Goal: Find specific page/section: Find specific page/section

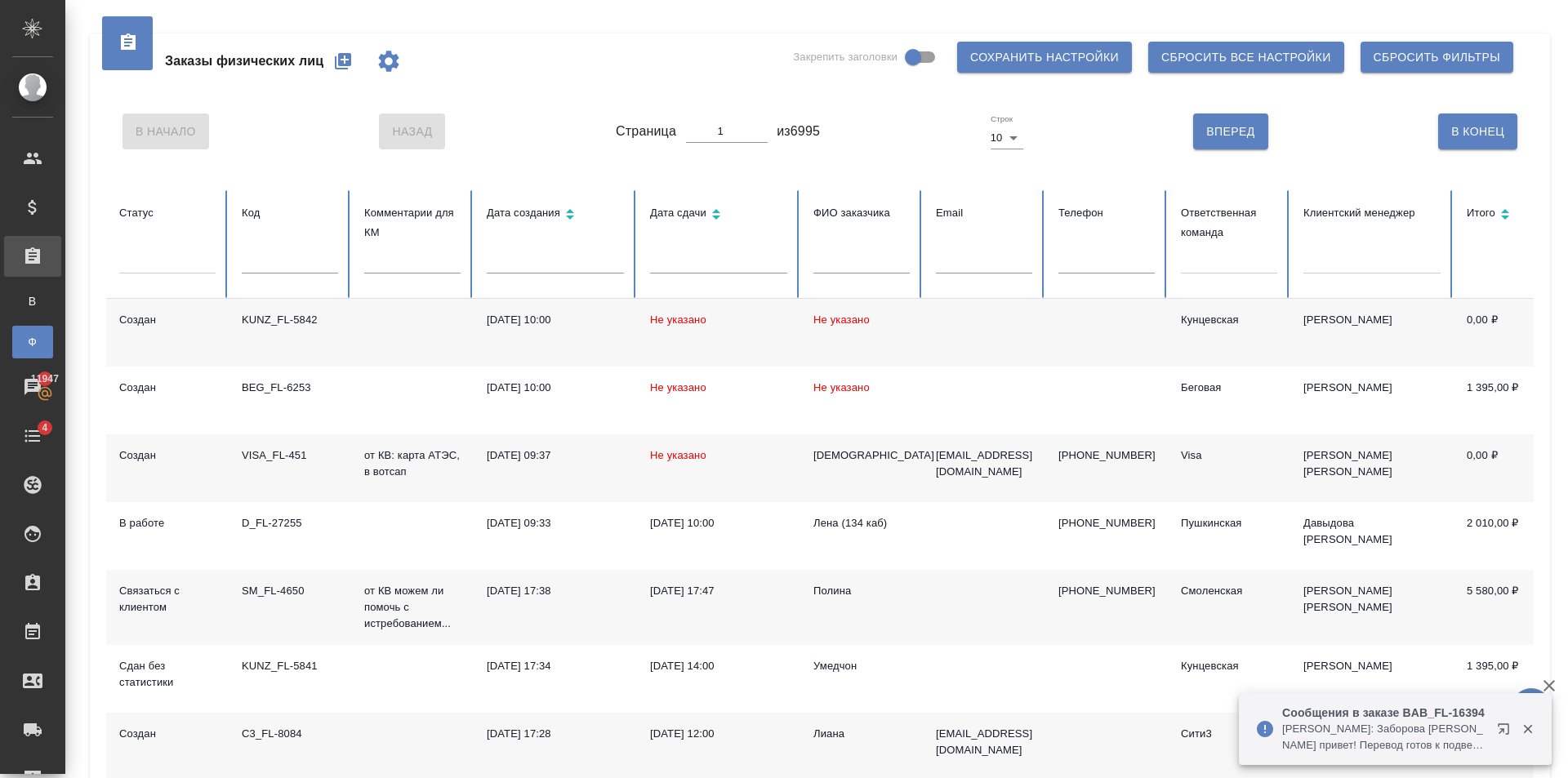
drag, startPoint x: 1265, startPoint y: 265, endPoint x: 1250, endPoint y: 256, distance: 17.5
click at [1264, 264] on div at bounding box center [1229, 257] width 96 height 24
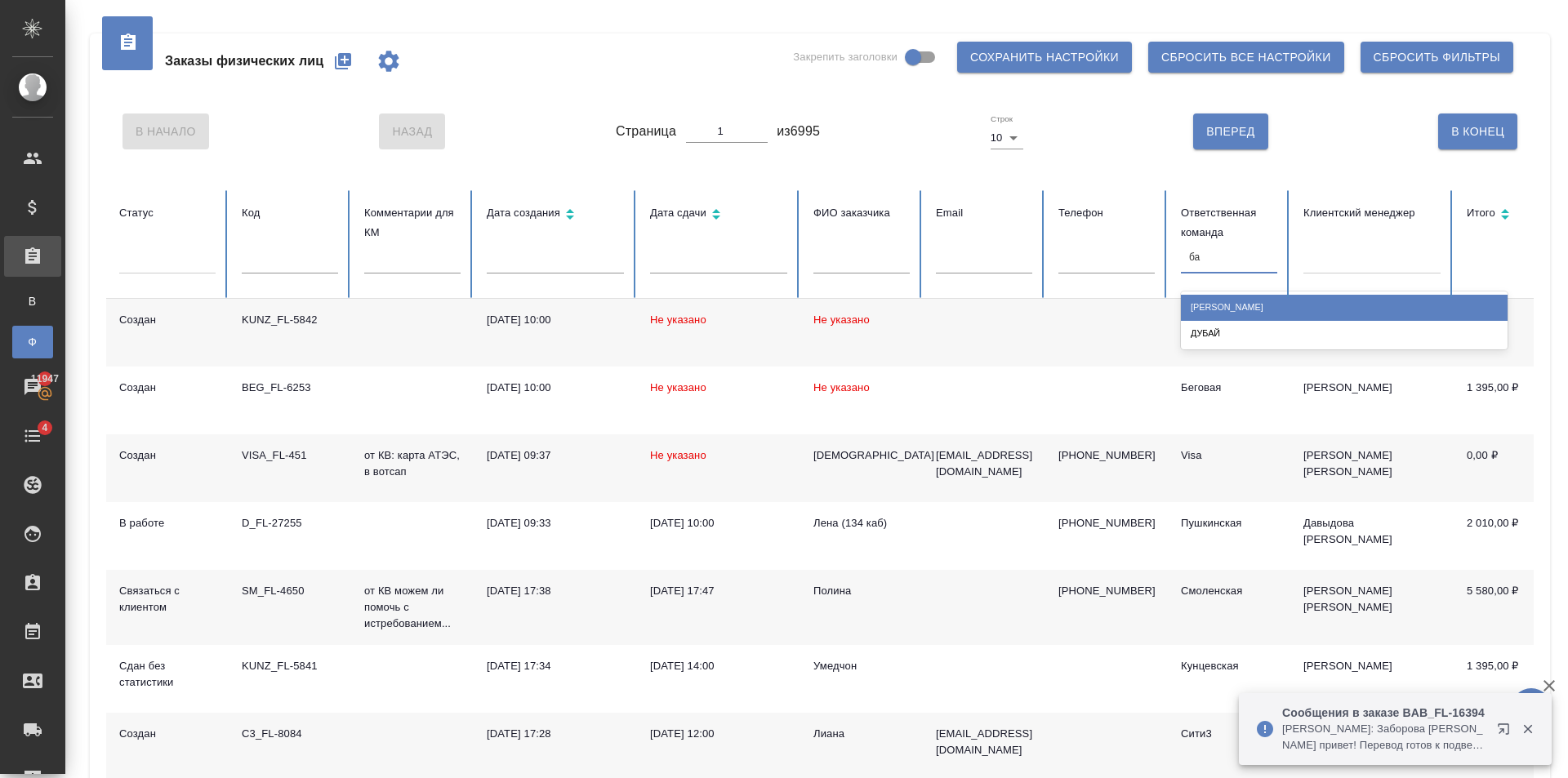
type input "баб"
click at [1277, 308] on div "[PERSON_NAME]" at bounding box center [1344, 308] width 326 height 26
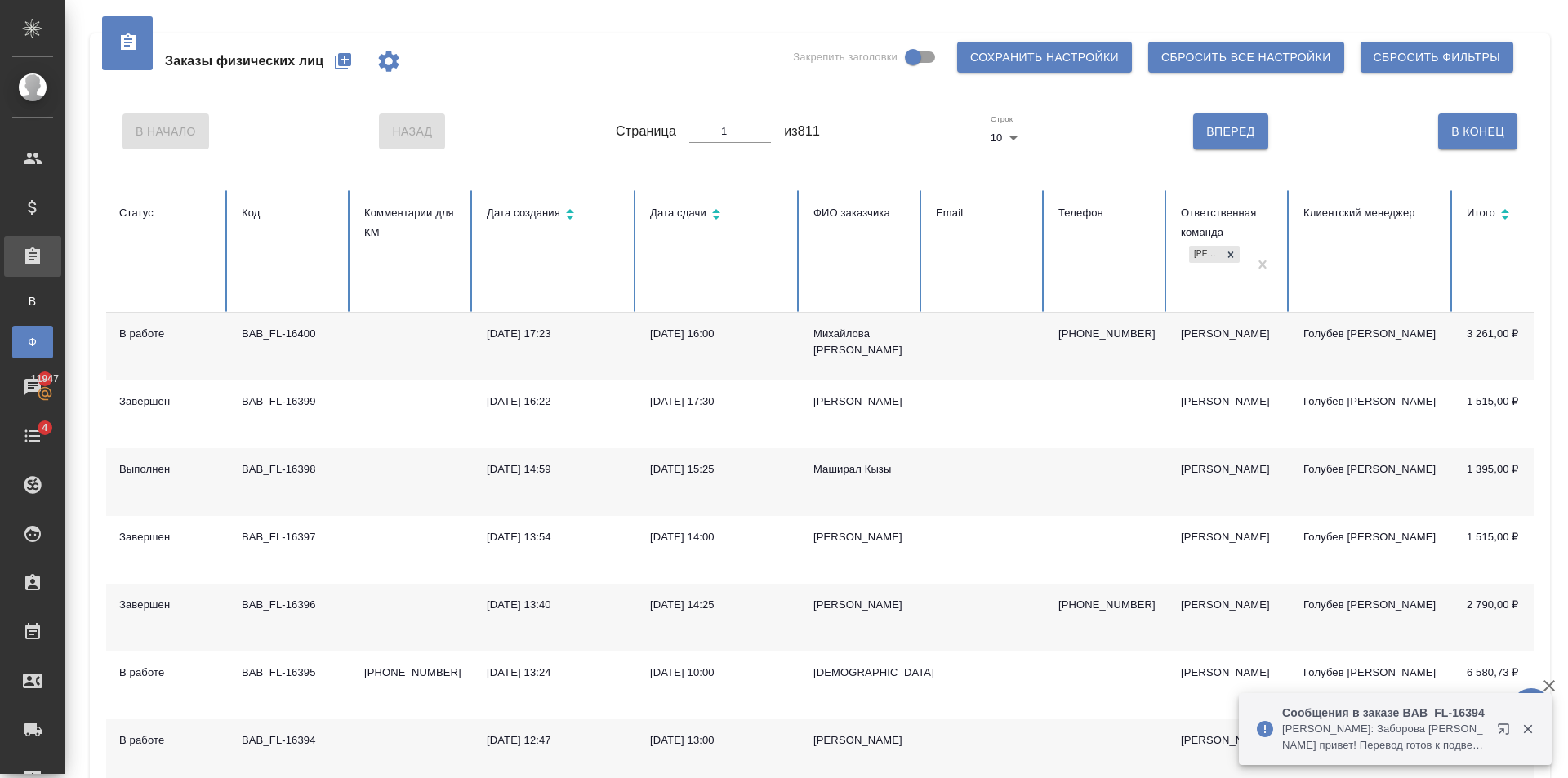
click at [874, 287] on input "text" at bounding box center [862, 276] width 96 height 23
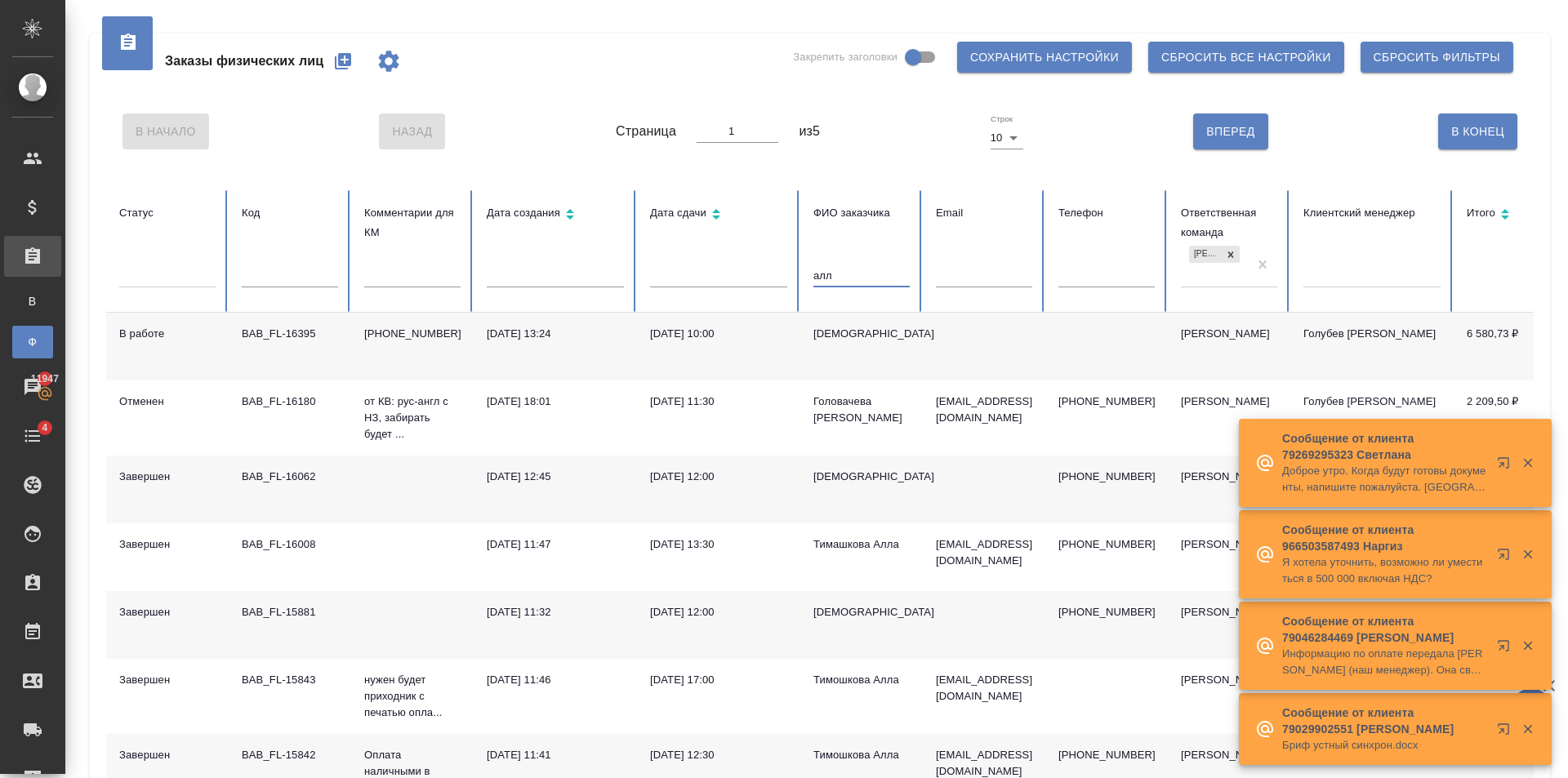
type input "алл"
click at [898, 343] on div "[DEMOGRAPHIC_DATA]" at bounding box center [862, 333] width 96 height 16
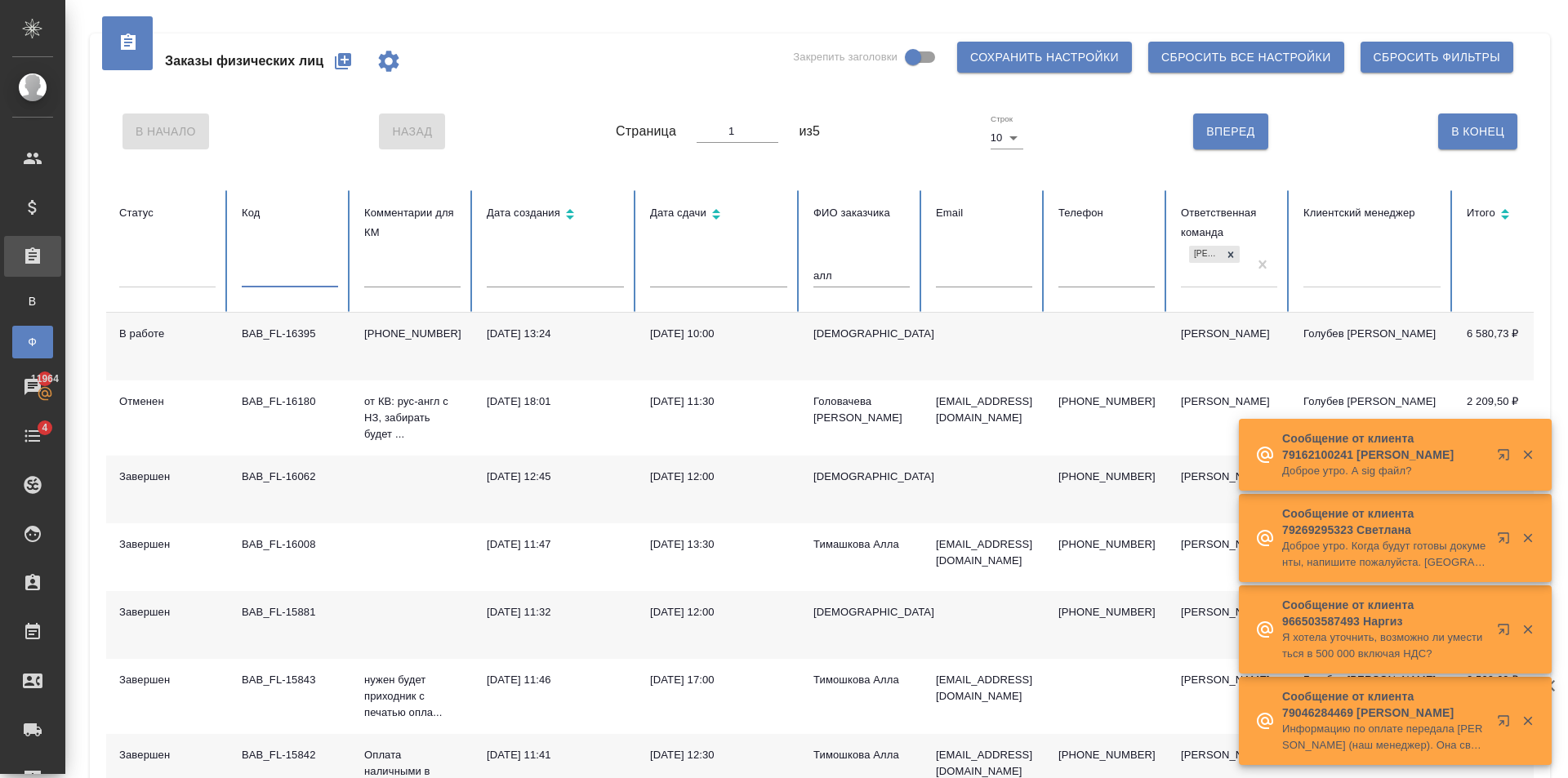
click at [285, 283] on input "text" at bounding box center [290, 276] width 96 height 23
paste input "V_FL-822"
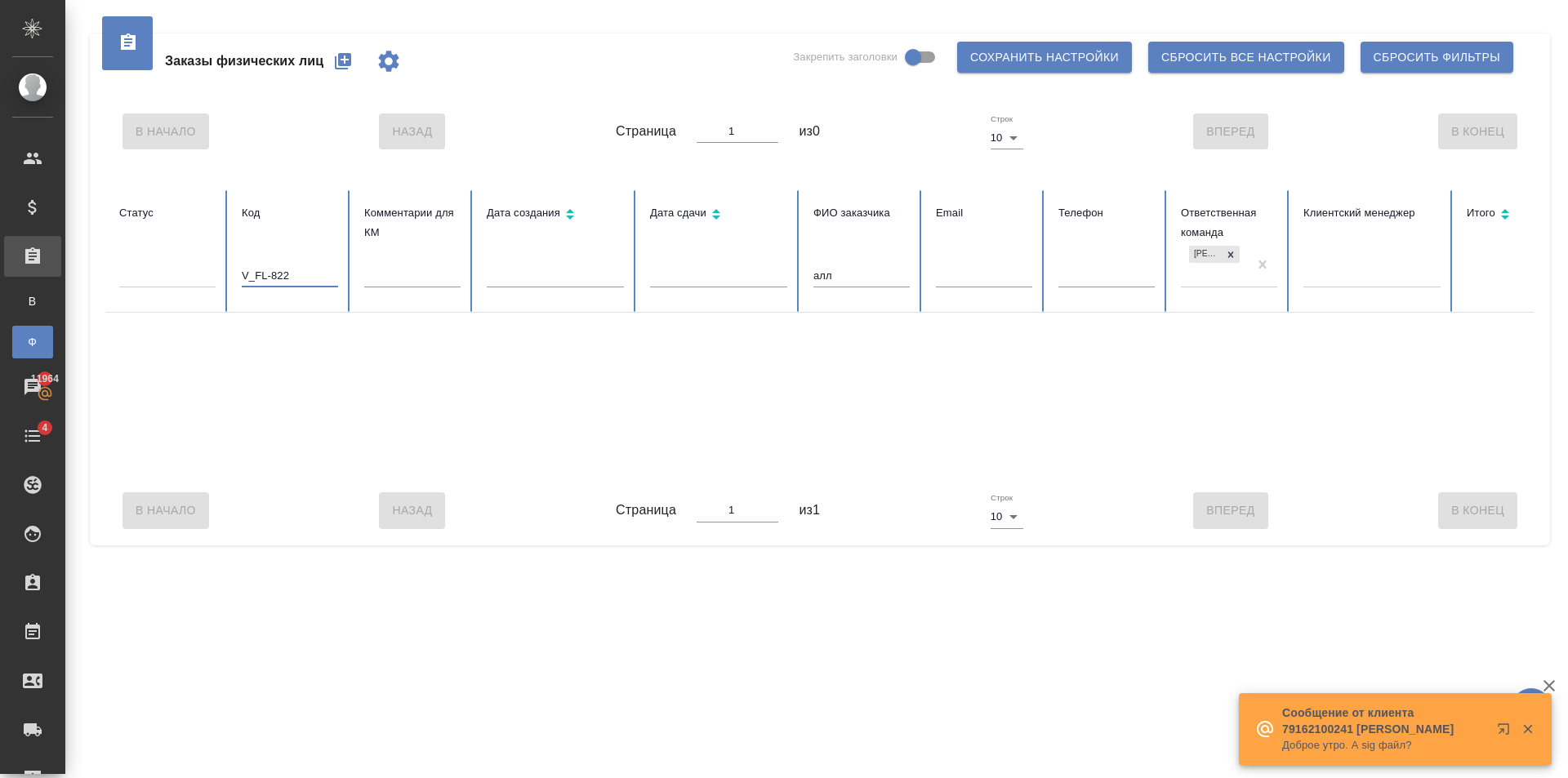
type input "V_FL-822"
drag, startPoint x: 856, startPoint y: 267, endPoint x: 706, endPoint y: 279, distance: 150.5
click at [677, 257] on tr "Статус Код V_FL-822 Комментарии для КМ Дата создания Дата сдачи ФИО заказчика а…" at bounding box center [1025, 251] width 1837 height 123
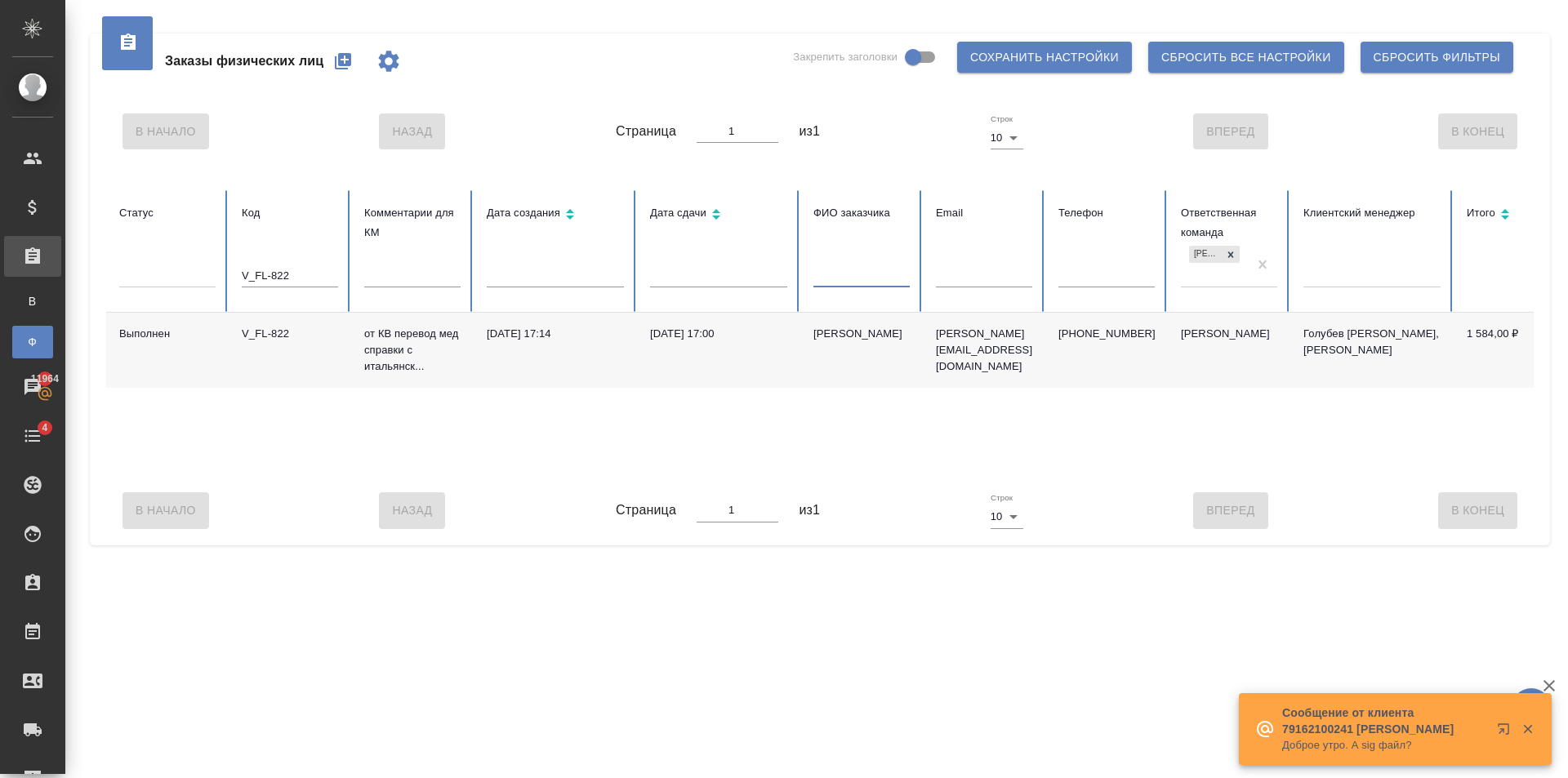
click at [993, 366] on td "[PERSON_NAME][EMAIL_ADDRESS][DOMAIN_NAME]" at bounding box center [984, 350] width 123 height 75
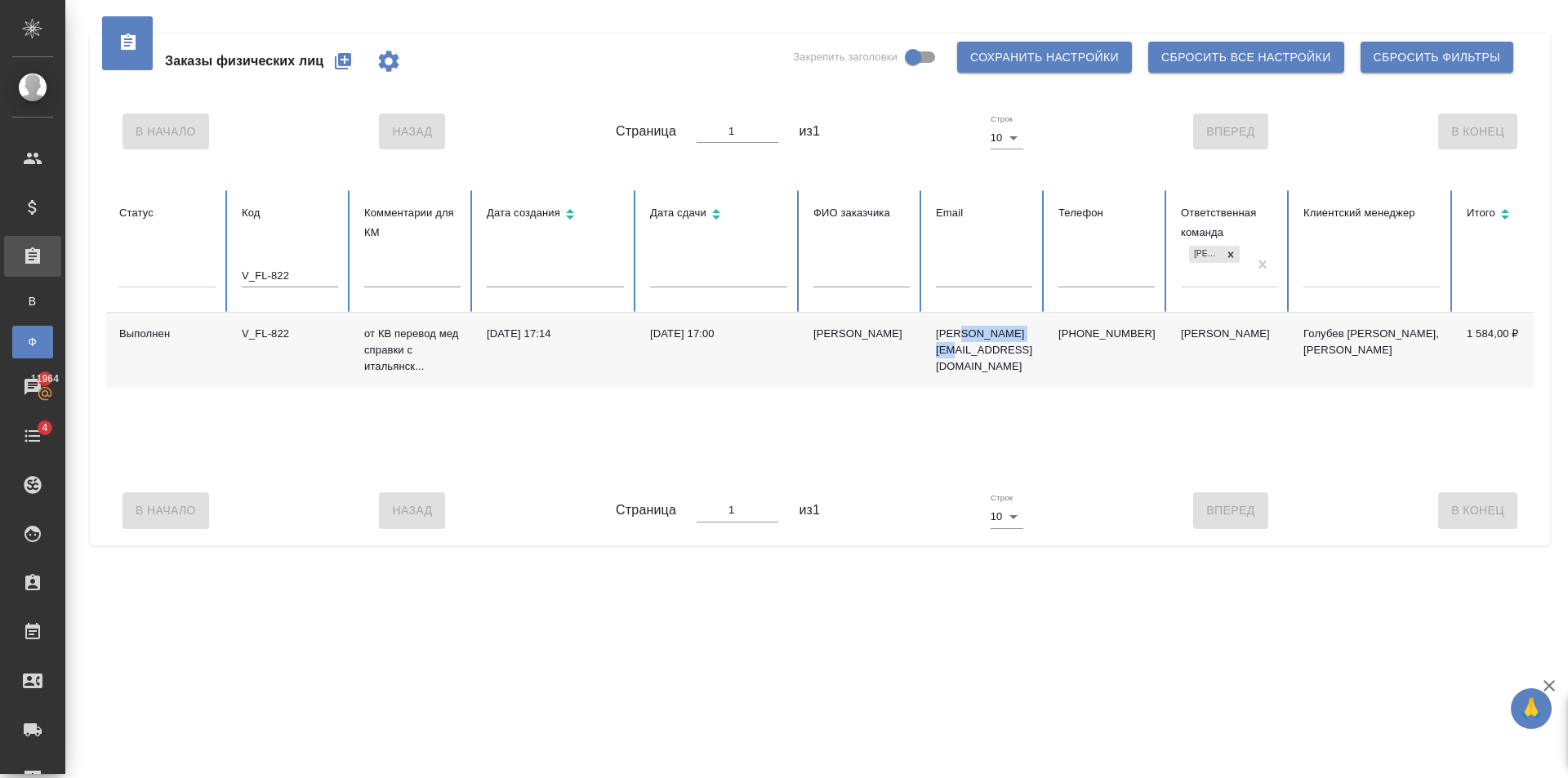
click at [993, 366] on td "[PERSON_NAME][EMAIL_ADDRESS][DOMAIN_NAME]" at bounding box center [984, 350] width 123 height 75
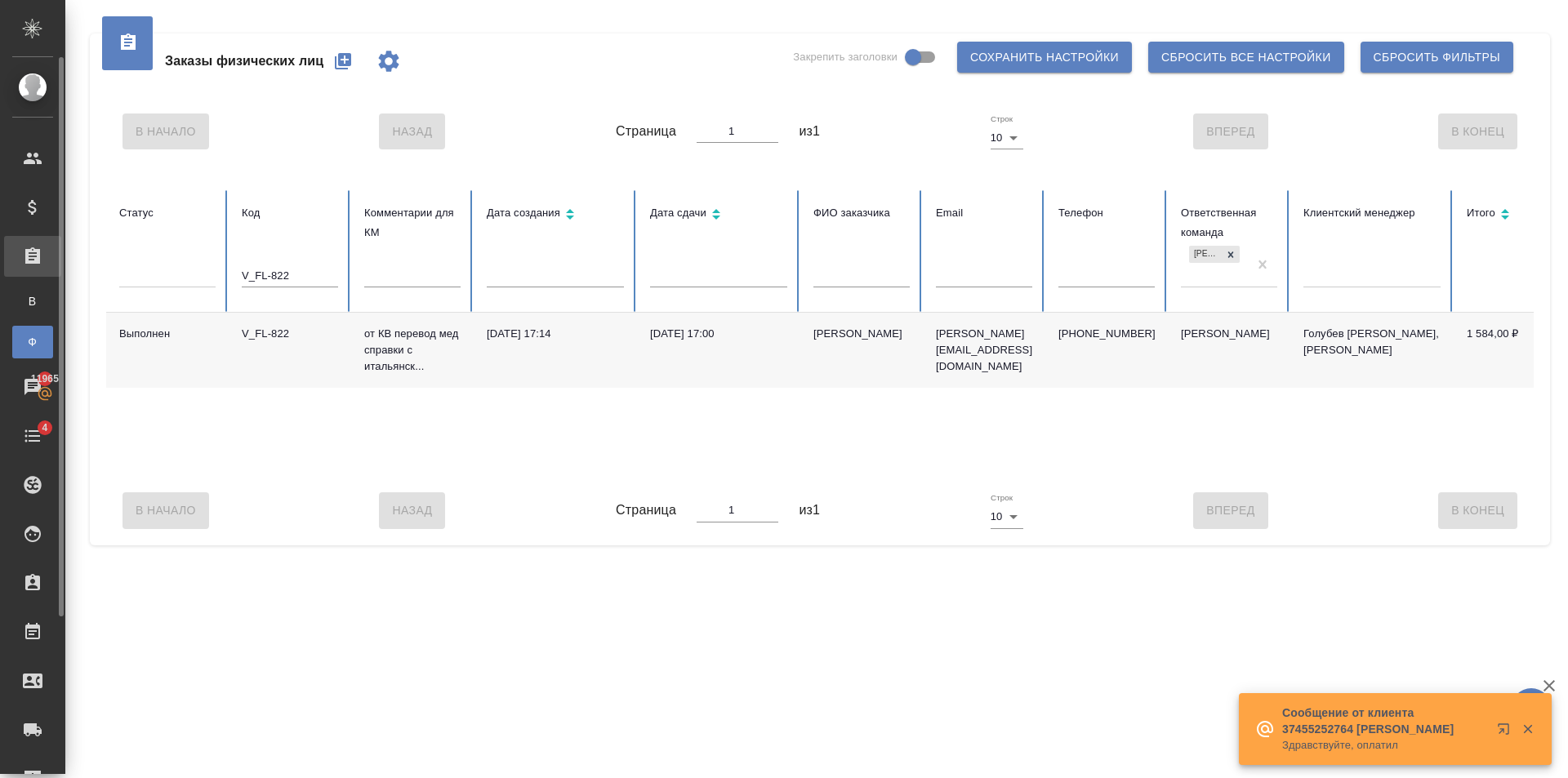
click at [0, 292] on div ".cls-1 fill:#fff; AWATERA Golubev Dmitry Клиенты Спецификации Заказы В Все зака…" at bounding box center [784, 389] width 1568 height 778
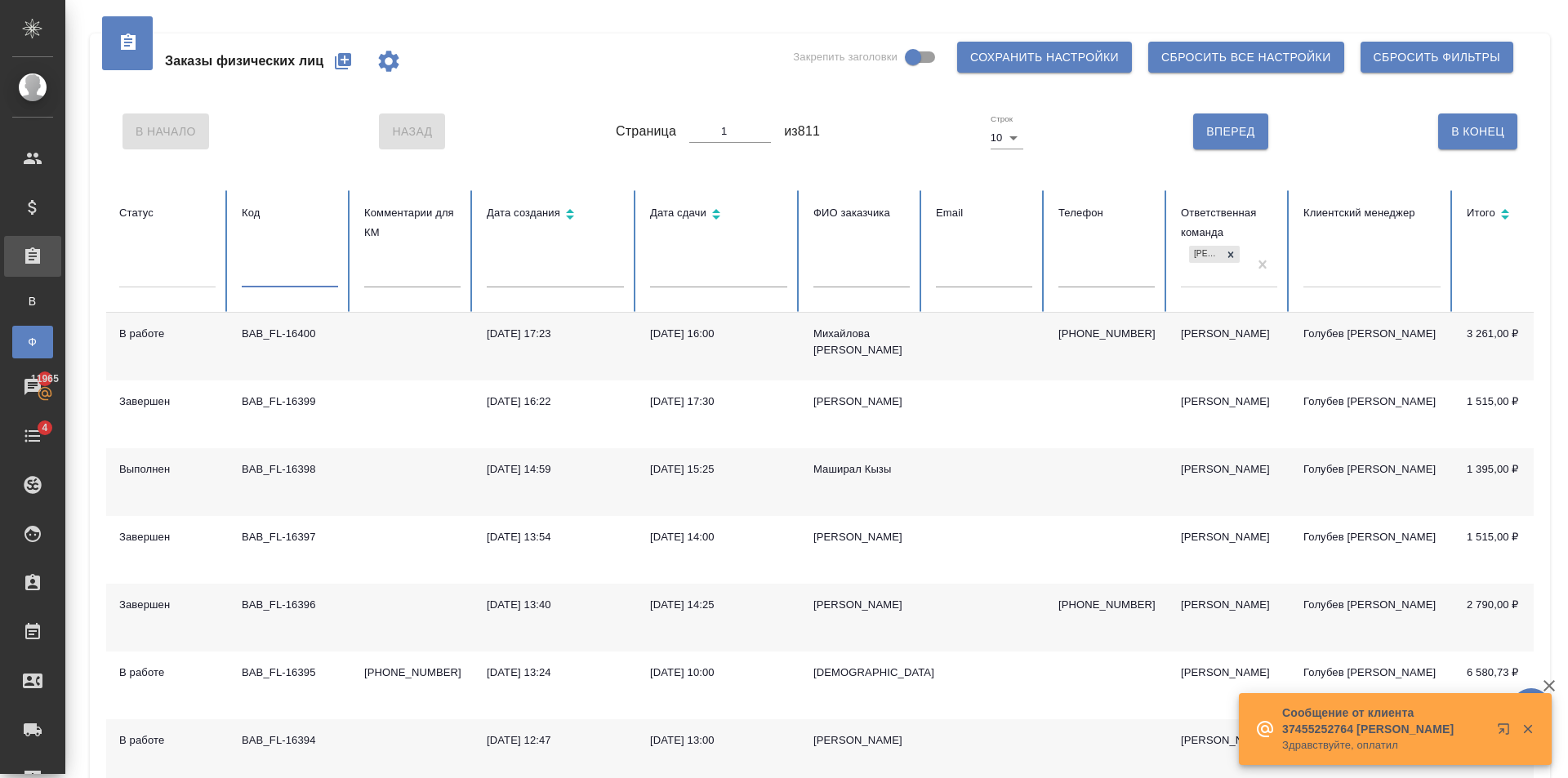
click at [844, 280] on input "text" at bounding box center [862, 276] width 96 height 23
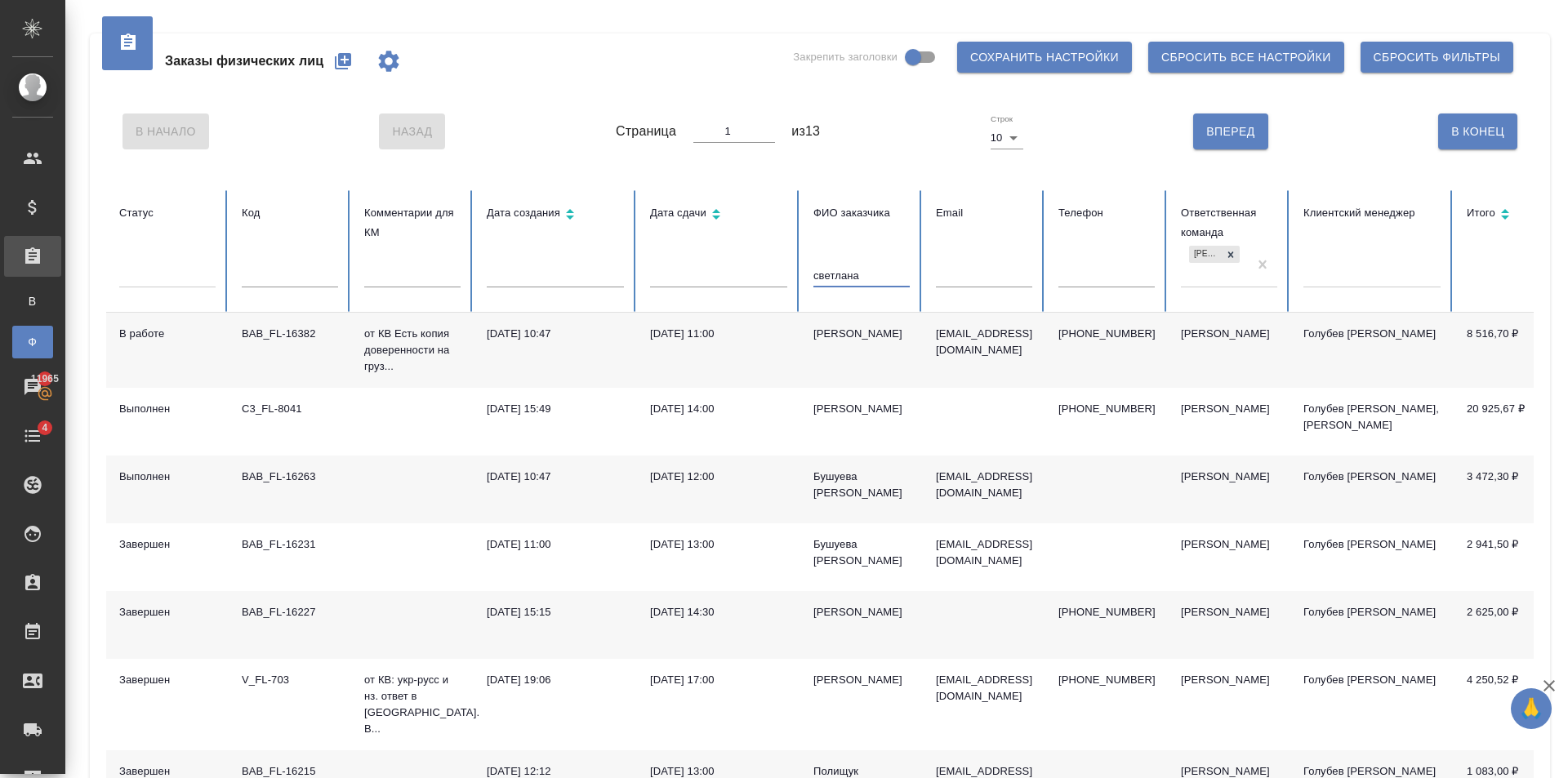
type input "светлана"
click at [876, 367] on td "[PERSON_NAME]" at bounding box center [862, 350] width 123 height 75
drag, startPoint x: 896, startPoint y: 277, endPoint x: 568, endPoint y: 293, distance: 328.4
click at [566, 299] on tr "Статус Код Комментарии для КМ Дата создания Дата сдачи ФИО заказчика светлана E…" at bounding box center [1025, 251] width 1837 height 123
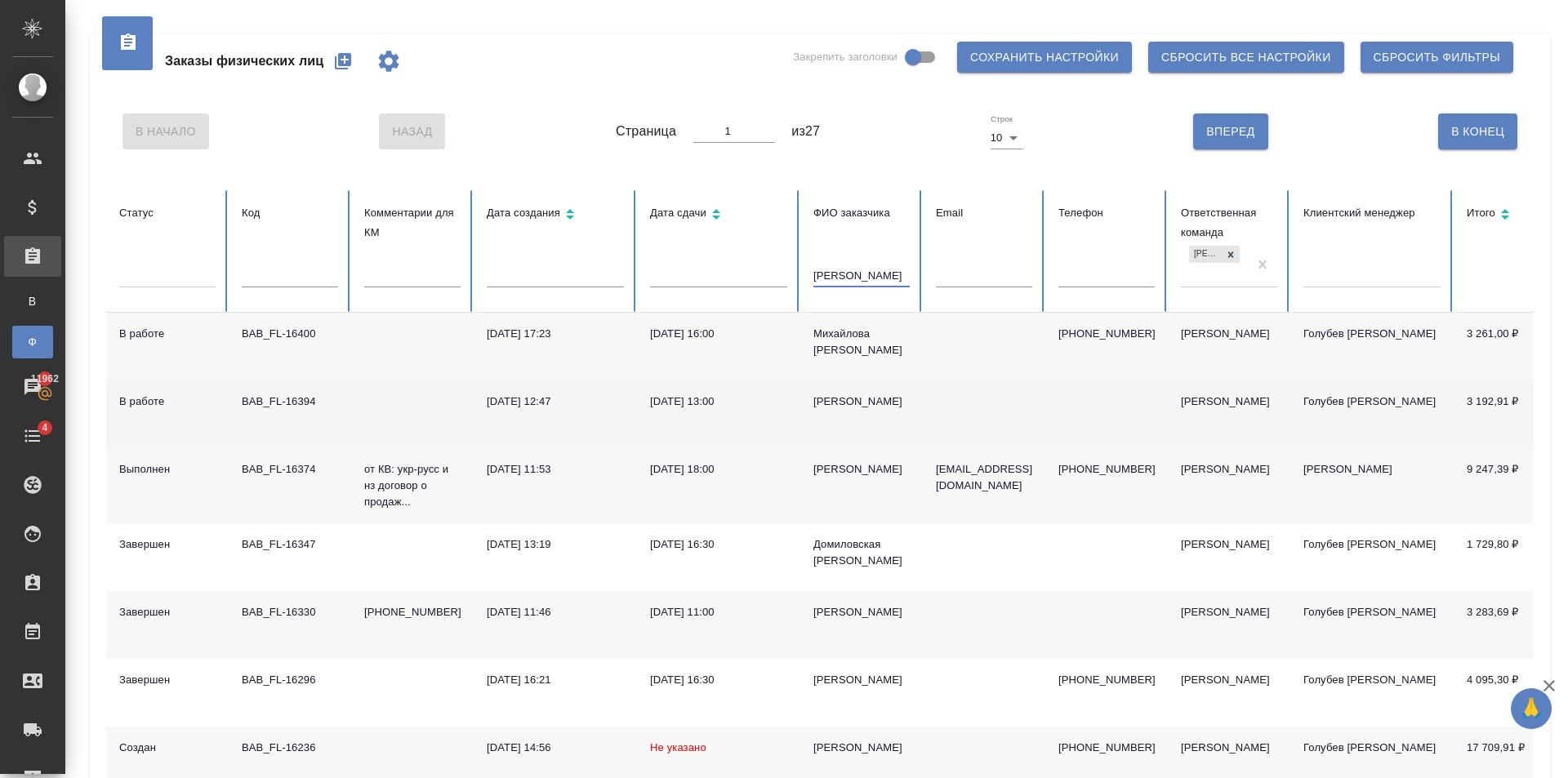
type input "[PERSON_NAME]"
click at [942, 408] on td at bounding box center [984, 415] width 123 height 68
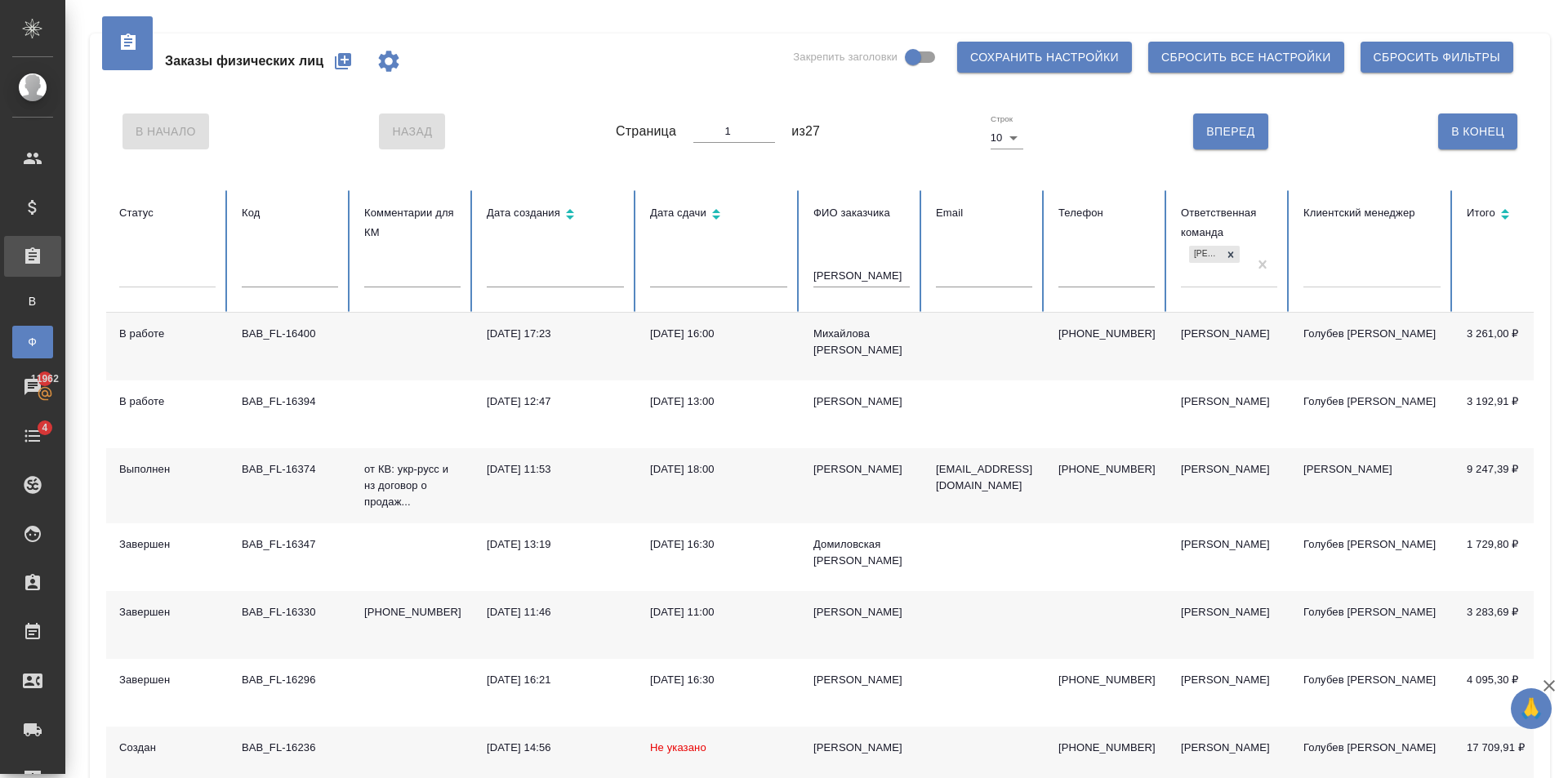
click at [936, 348] on td at bounding box center [984, 347] width 123 height 68
click at [986, 491] on td "[EMAIL_ADDRESS][DOMAIN_NAME]" at bounding box center [984, 486] width 123 height 75
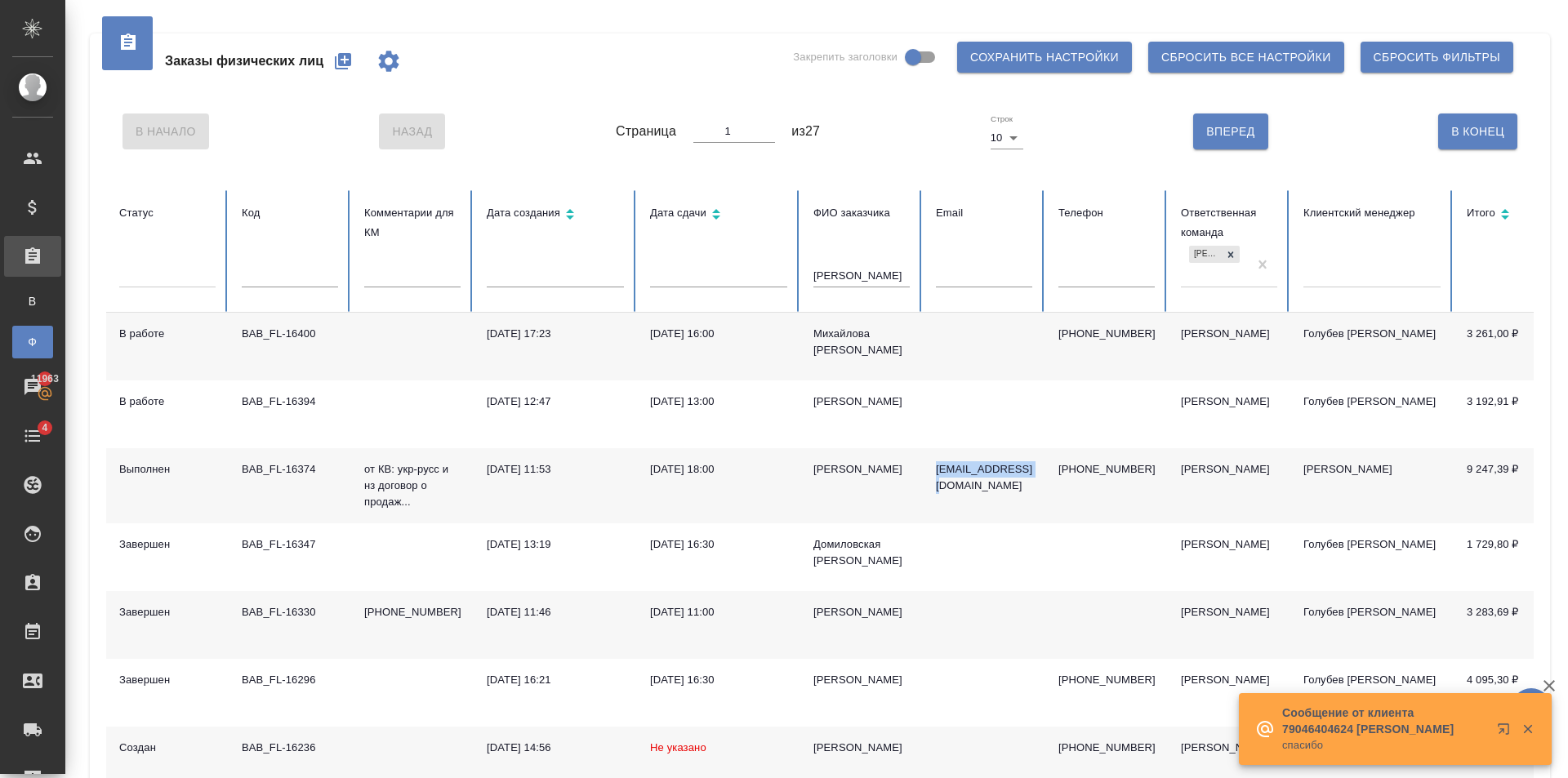
click at [341, 58] on icon "button" at bounding box center [343, 61] width 16 height 16
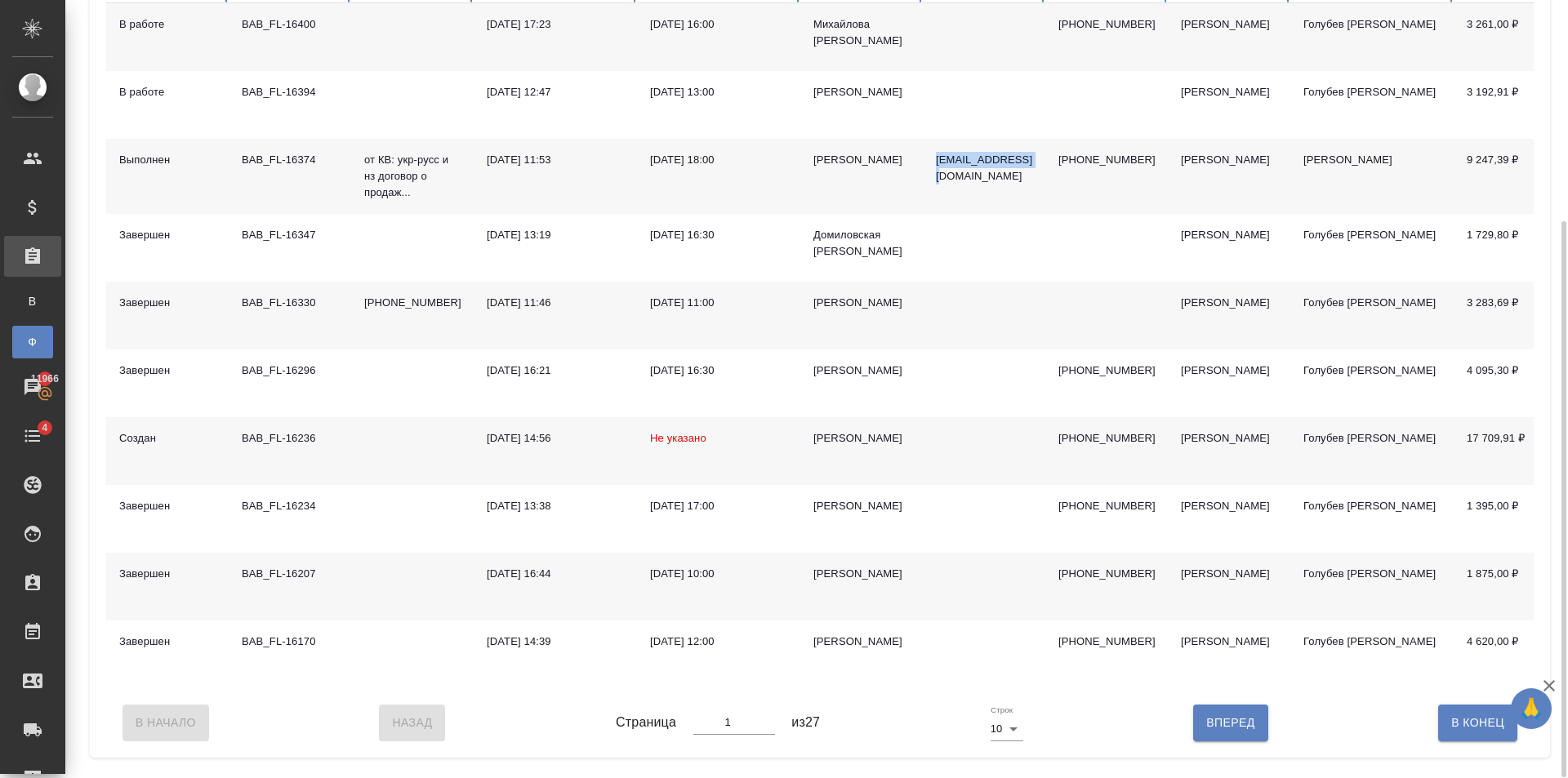
scroll to position [310, 0]
click at [804, 459] on td "[PERSON_NAME]" at bounding box center [862, 451] width 123 height 68
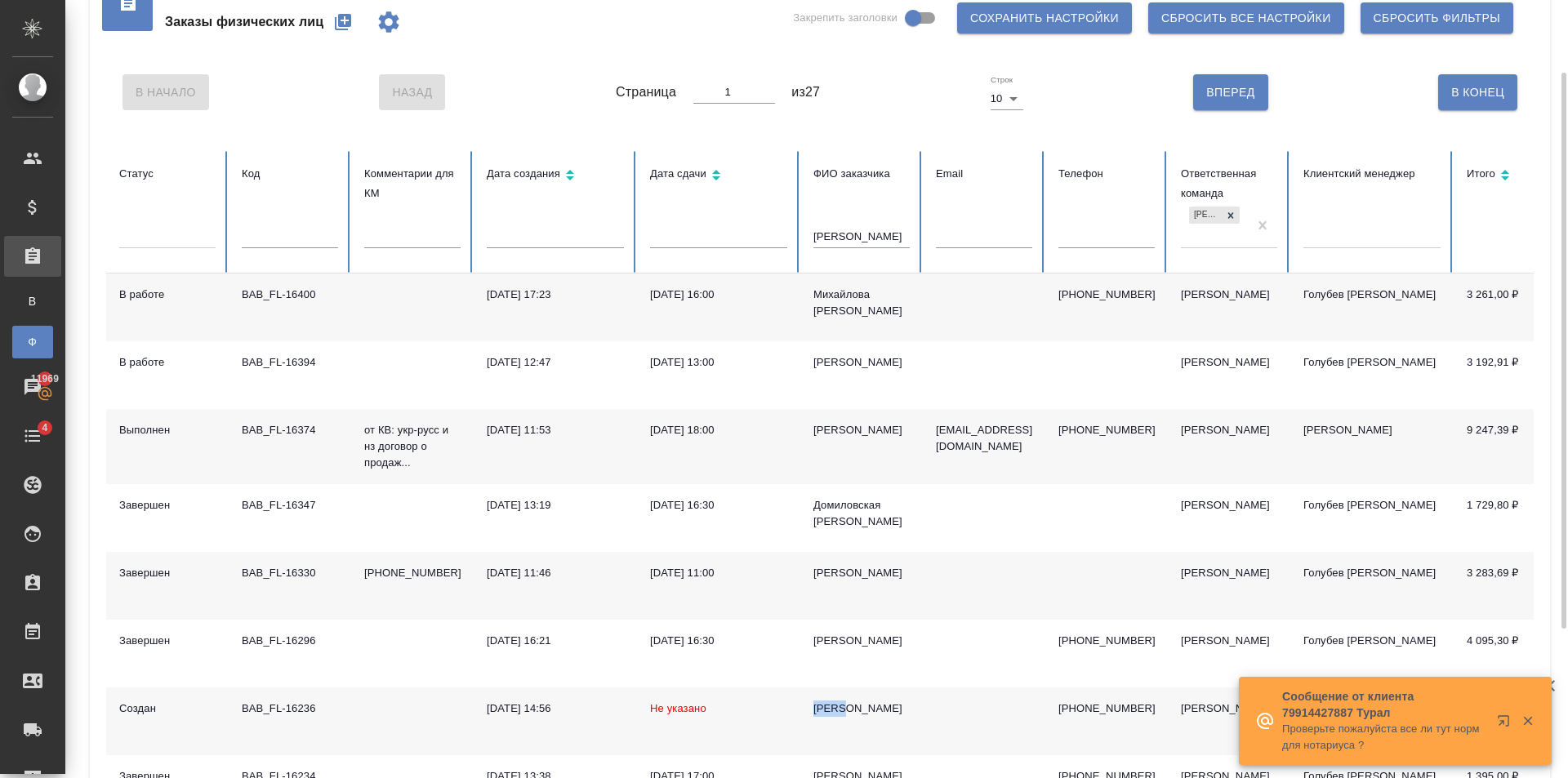
scroll to position [0, 0]
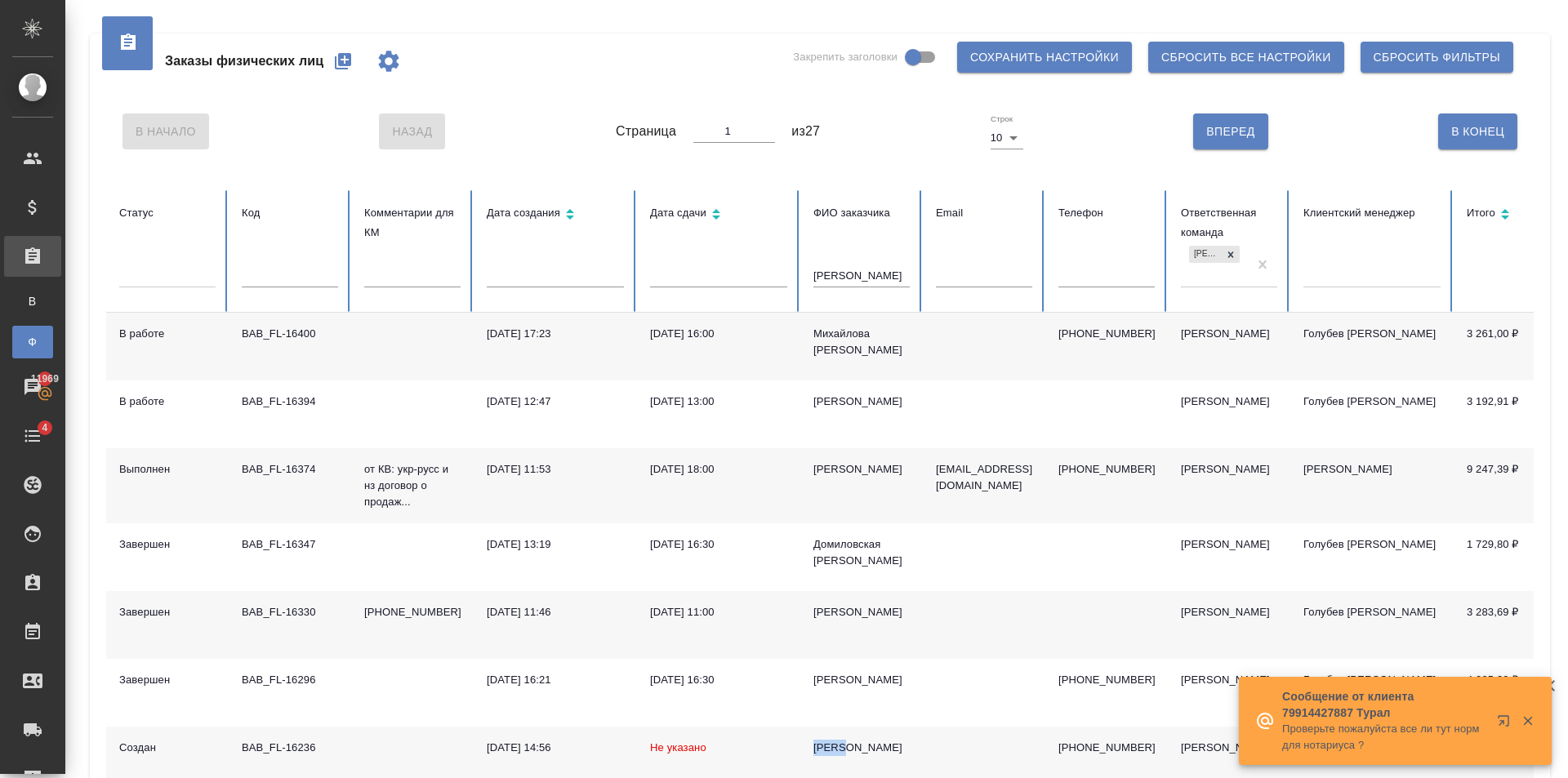
click at [339, 59] on icon "button" at bounding box center [343, 61] width 16 height 16
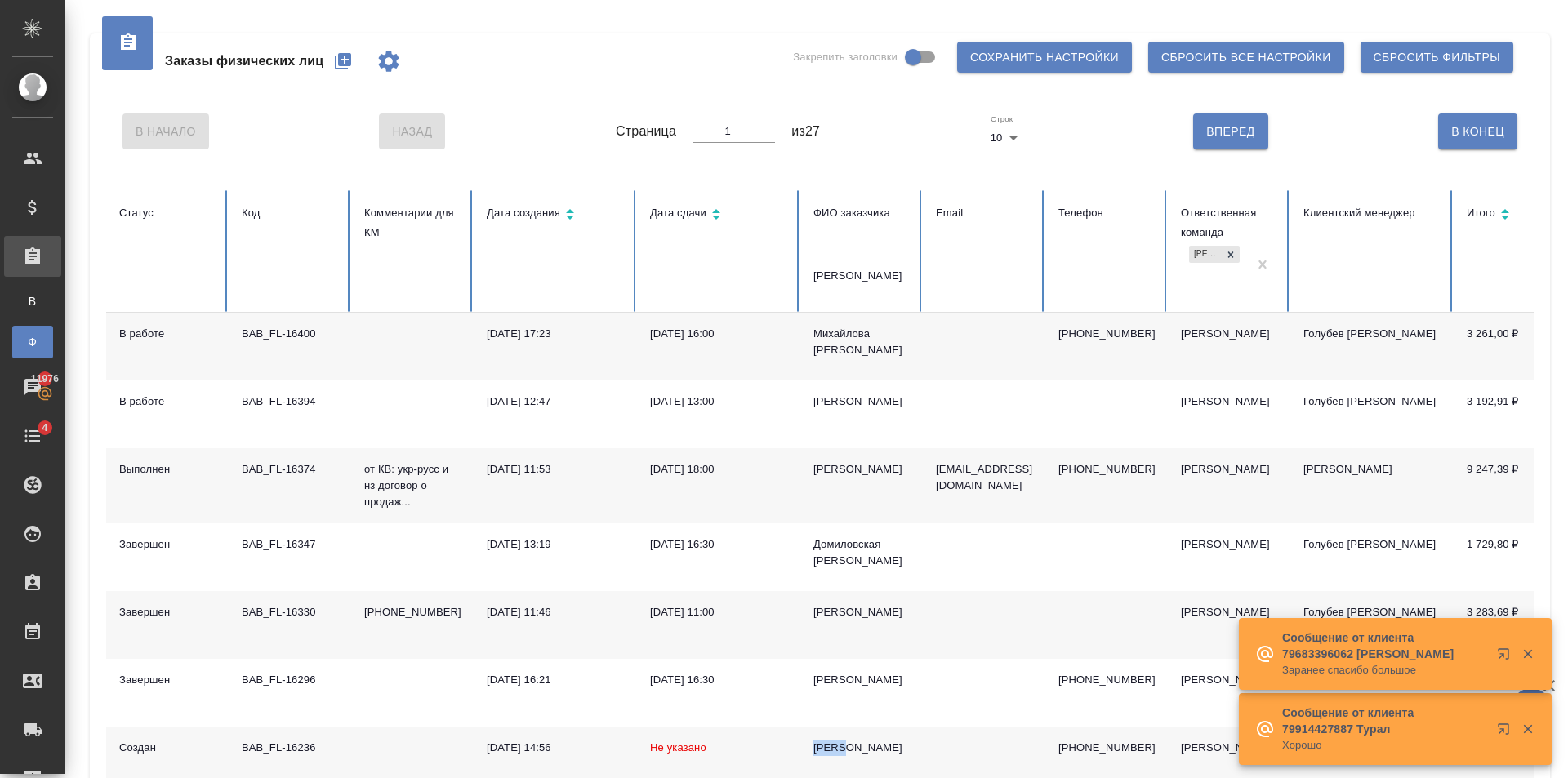
click at [349, 57] on icon "button" at bounding box center [343, 61] width 16 height 16
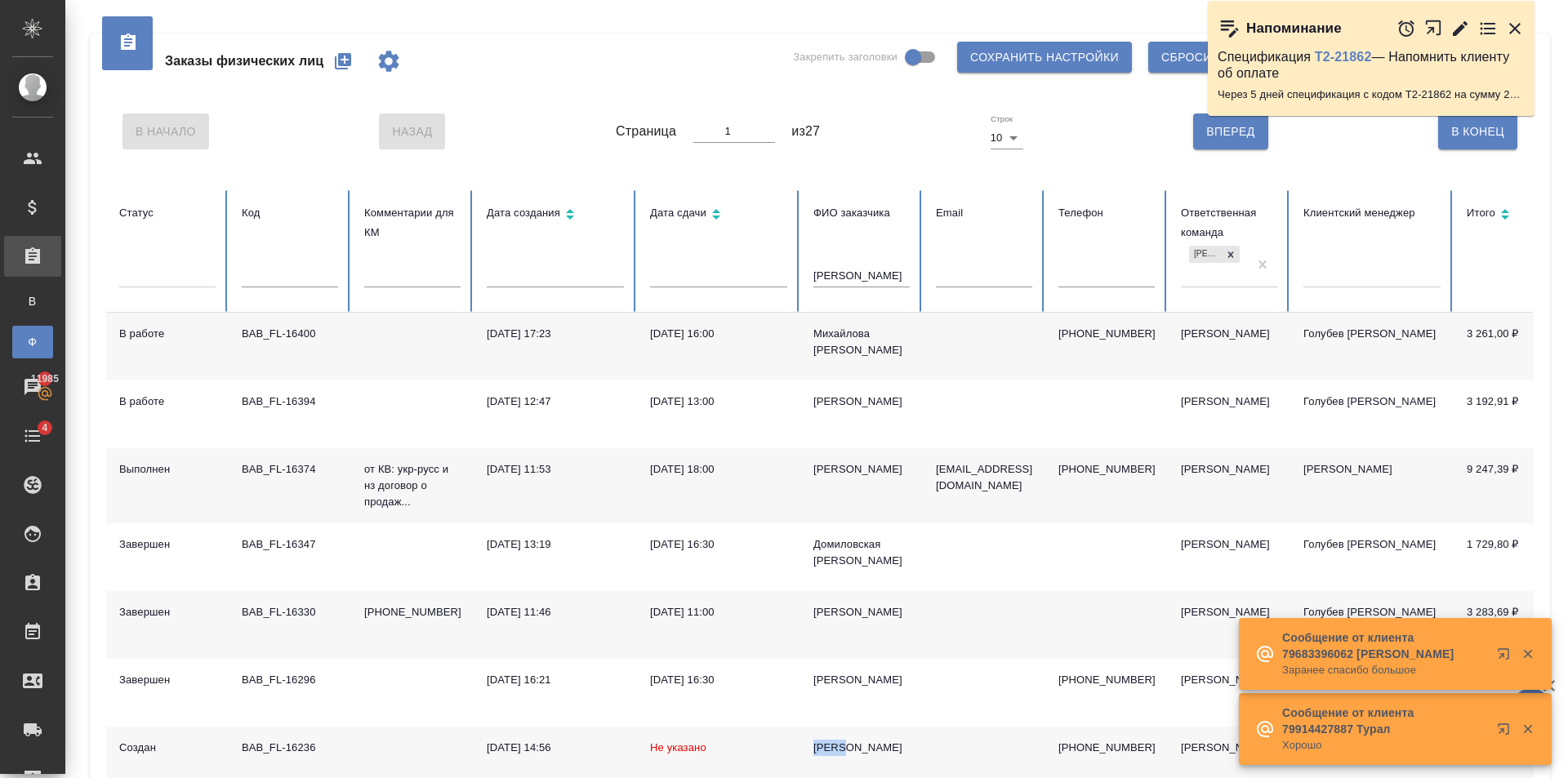
click at [347, 59] on icon "button" at bounding box center [343, 61] width 16 height 16
